Goal: Check status: Check status

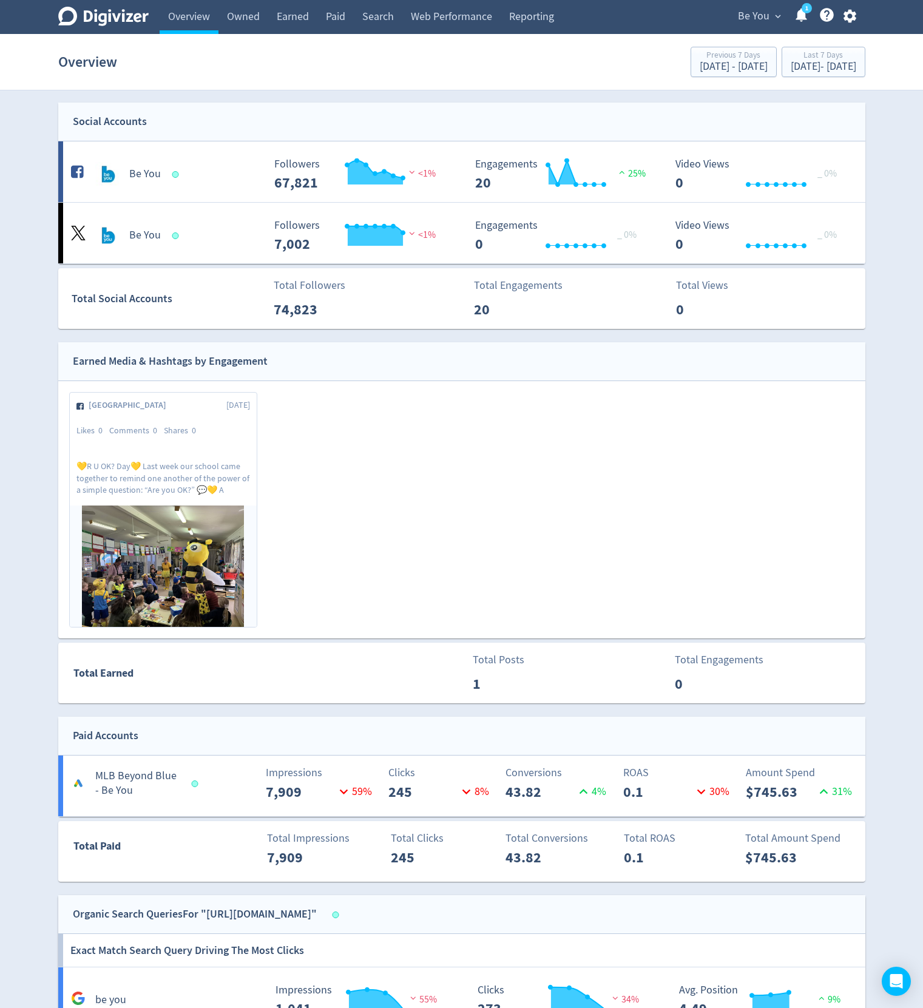
click at [514, 67] on div "Overview Previous 7 Days [DATE] - [DATE] Last 7 Days [DATE] - [DATE]" at bounding box center [461, 61] width 807 height 39
click at [749, 18] on span "Be You" at bounding box center [754, 16] width 32 height 19
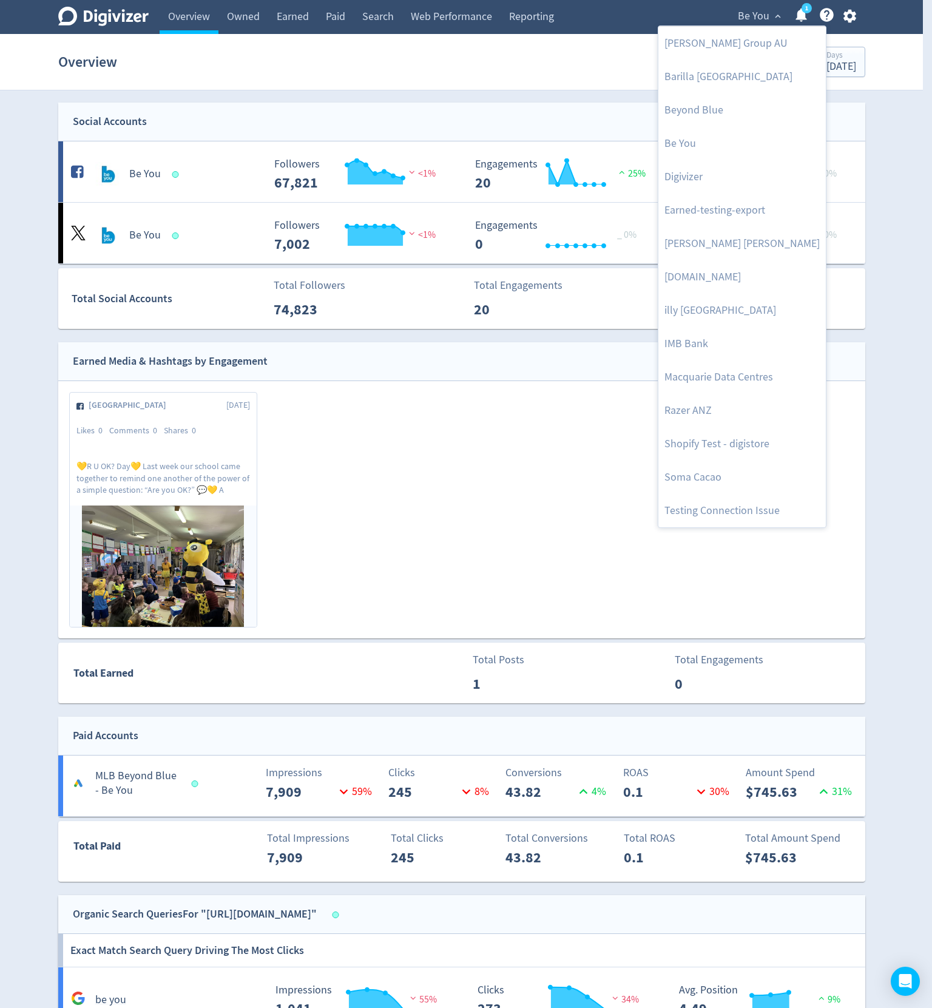
click at [436, 73] on div at bounding box center [466, 504] width 932 height 1008
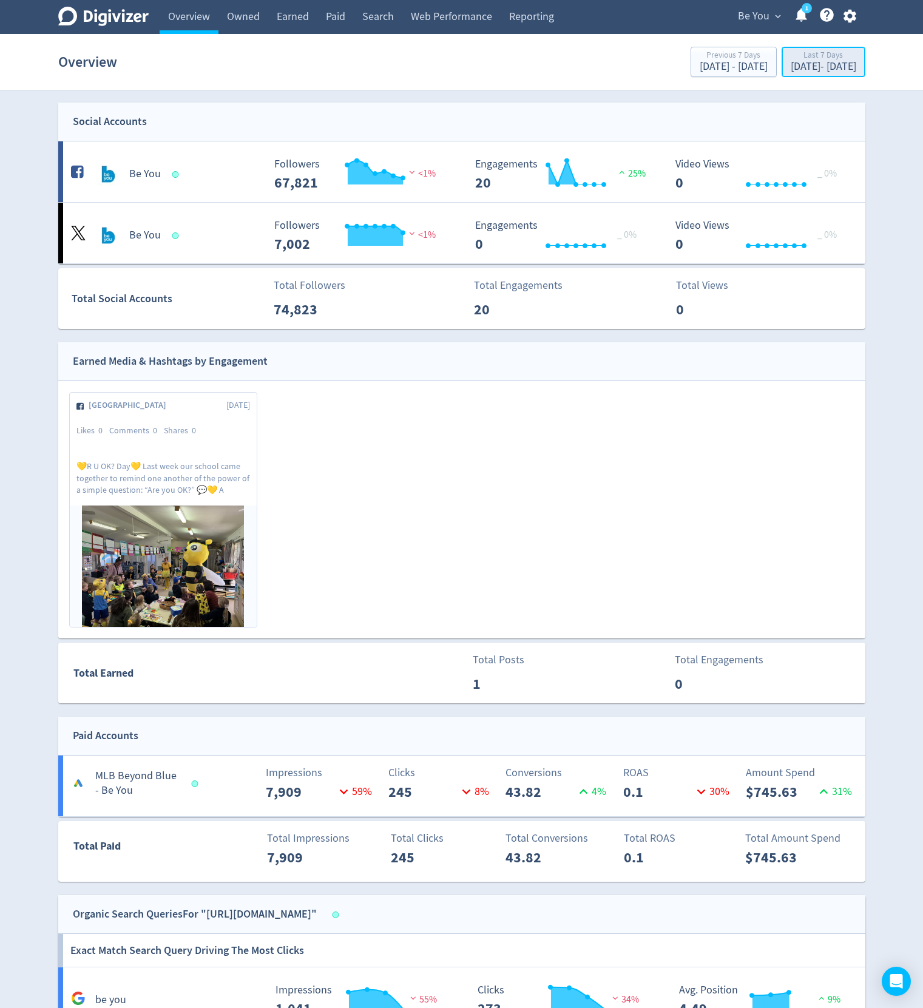
click at [799, 57] on div "Last 7 Days" at bounding box center [824, 56] width 66 height 10
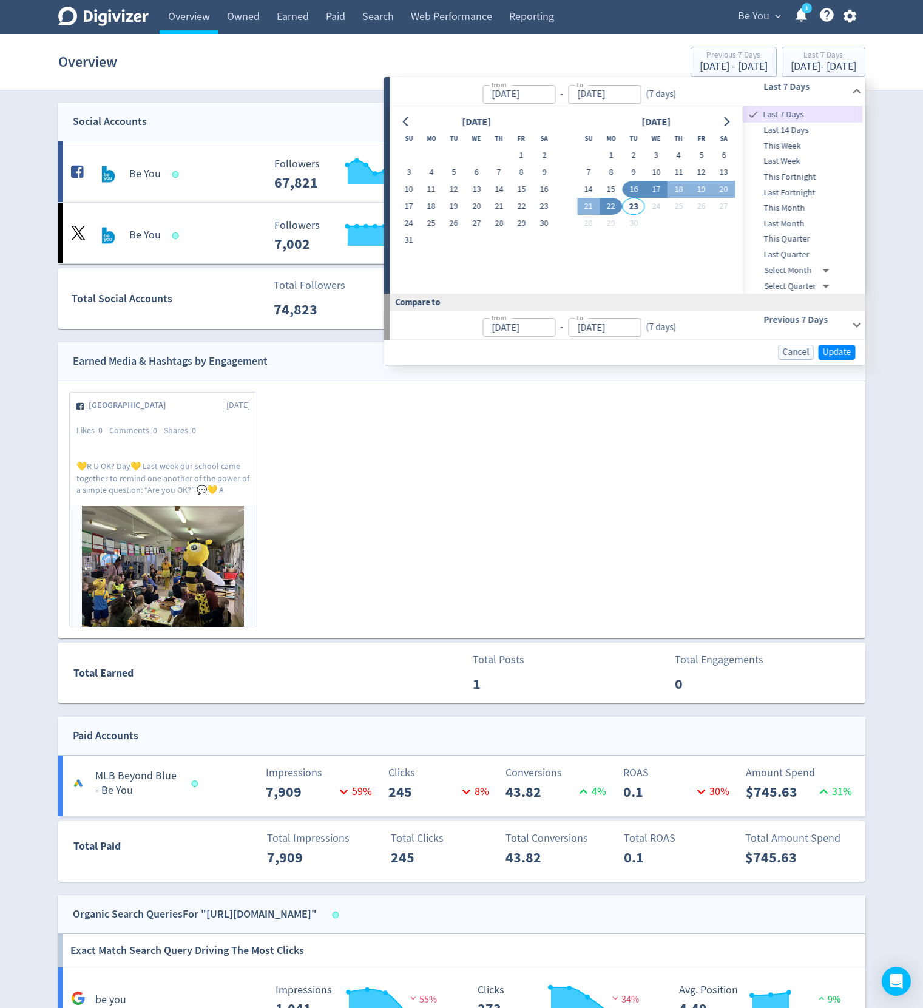
click at [653, 192] on button "17" at bounding box center [656, 189] width 22 height 17
type input "[DATE]"
click at [674, 188] on button "18" at bounding box center [679, 189] width 22 height 17
type input "[DATE]"
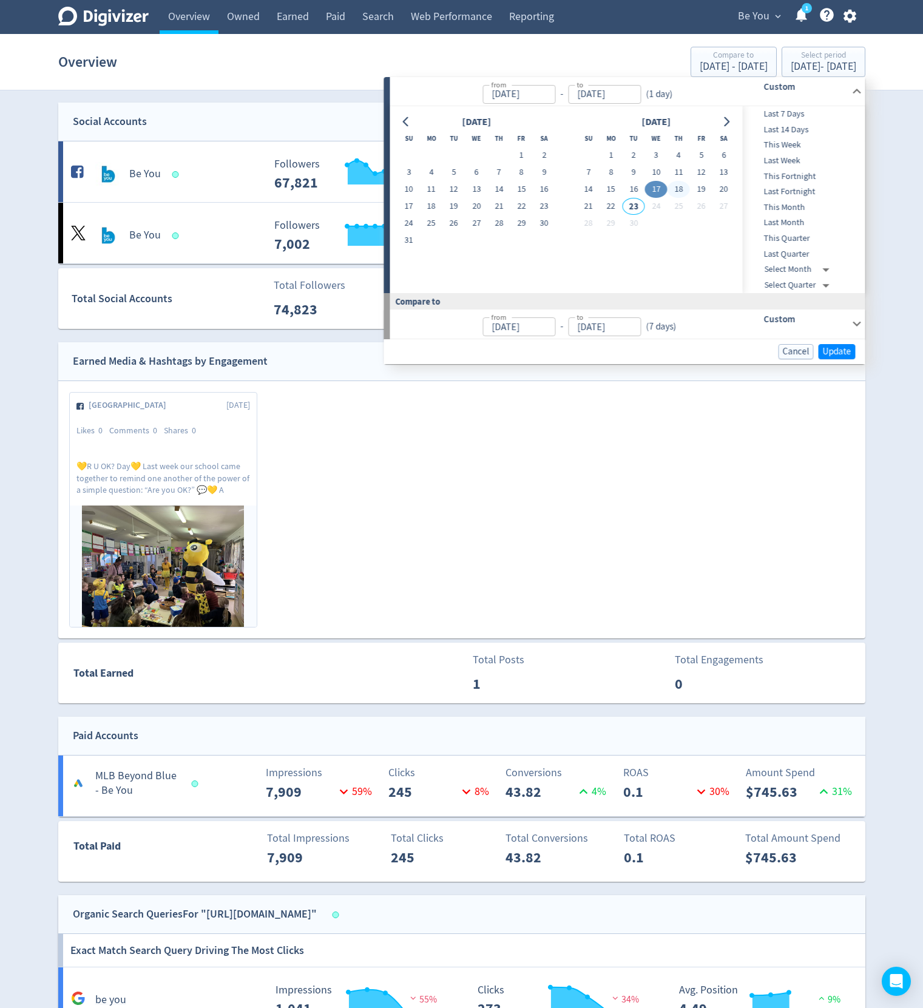
type input "[DATE]"
click at [835, 354] on span "Update" at bounding box center [837, 351] width 29 height 9
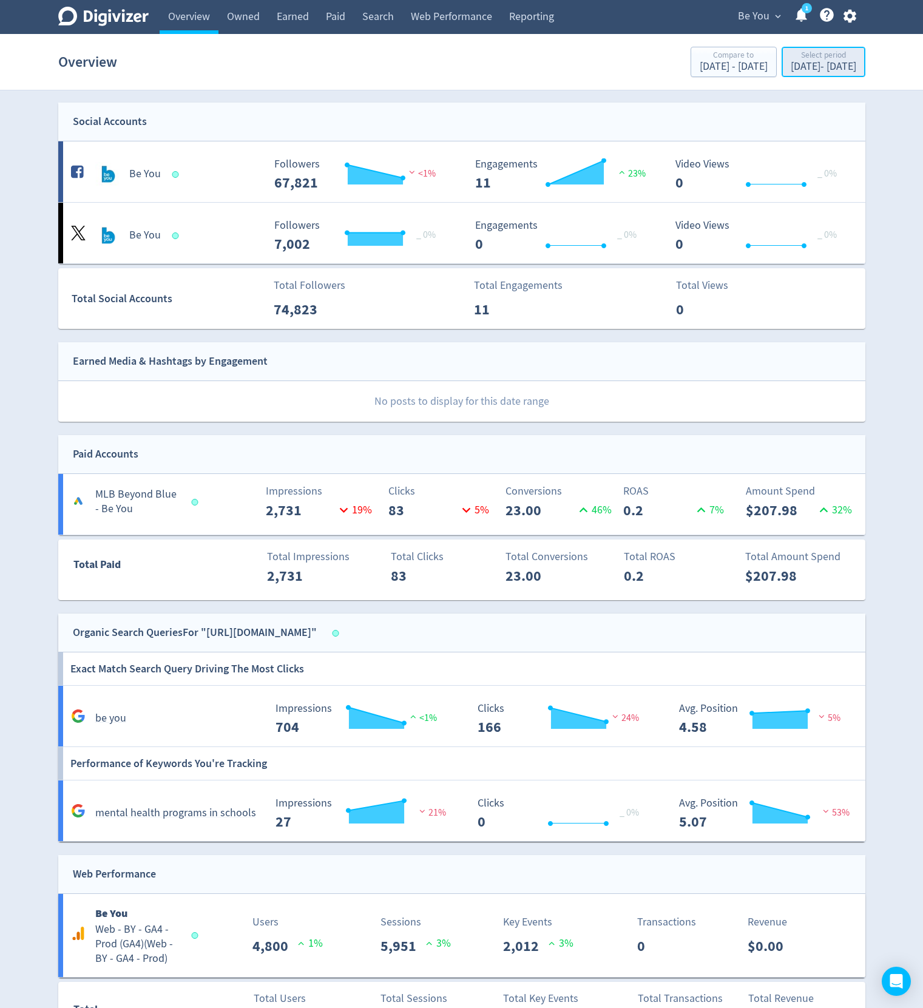
click at [799, 56] on div "Select period" at bounding box center [824, 56] width 66 height 10
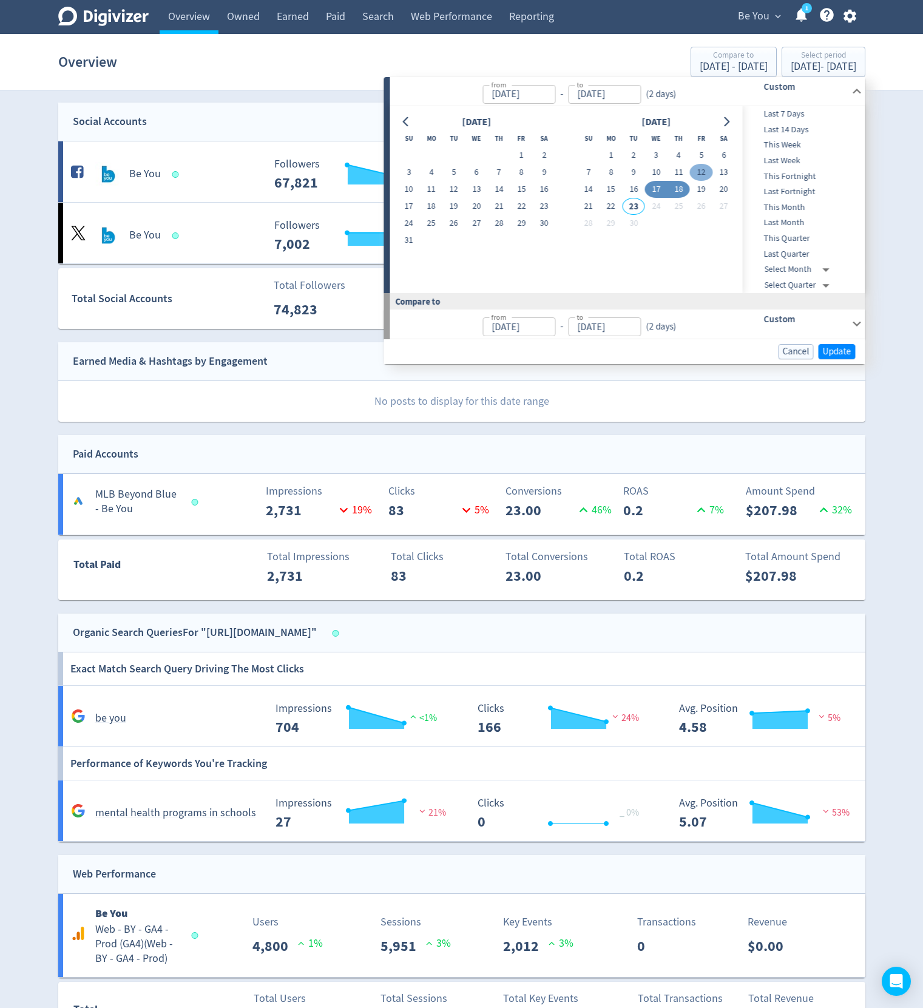
click at [700, 165] on button "12" at bounding box center [701, 172] width 22 height 17
type input "[DATE]"
click at [680, 184] on button "18" at bounding box center [679, 189] width 22 height 17
type input "[DATE]"
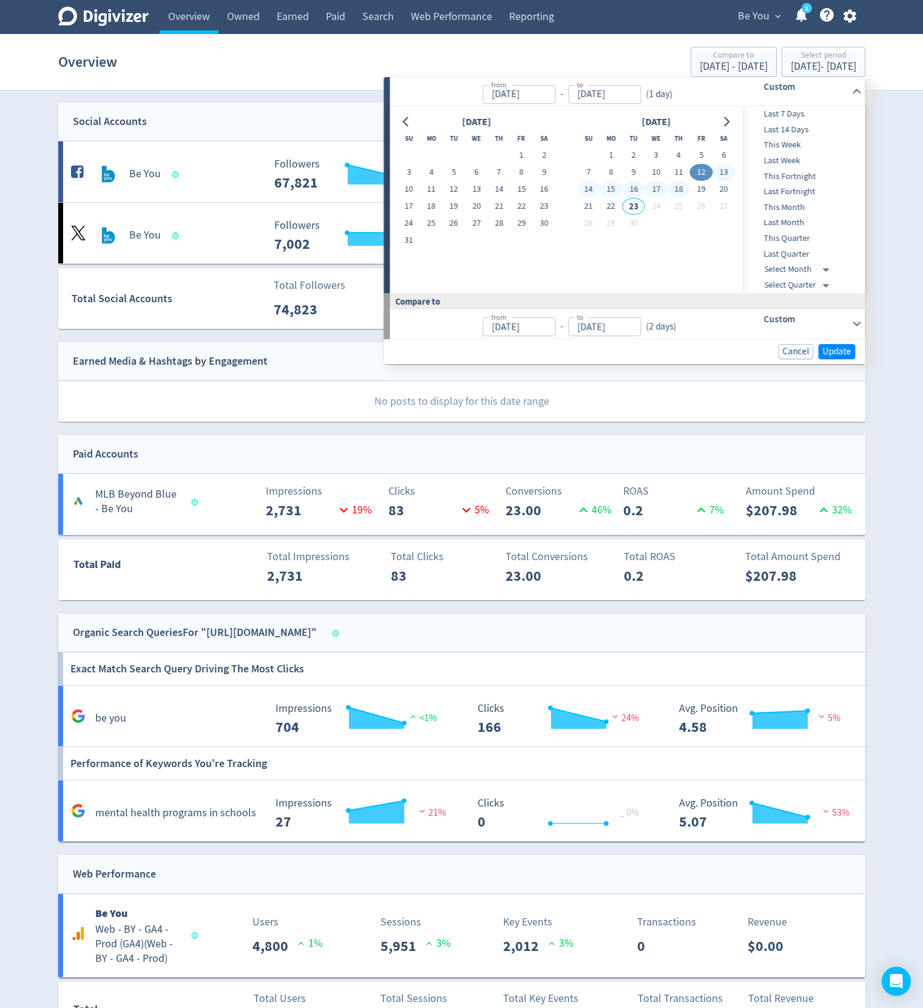
type input "[DATE]"
click at [835, 356] on span "Update" at bounding box center [837, 351] width 29 height 9
